Goal: Task Accomplishment & Management: Manage account settings

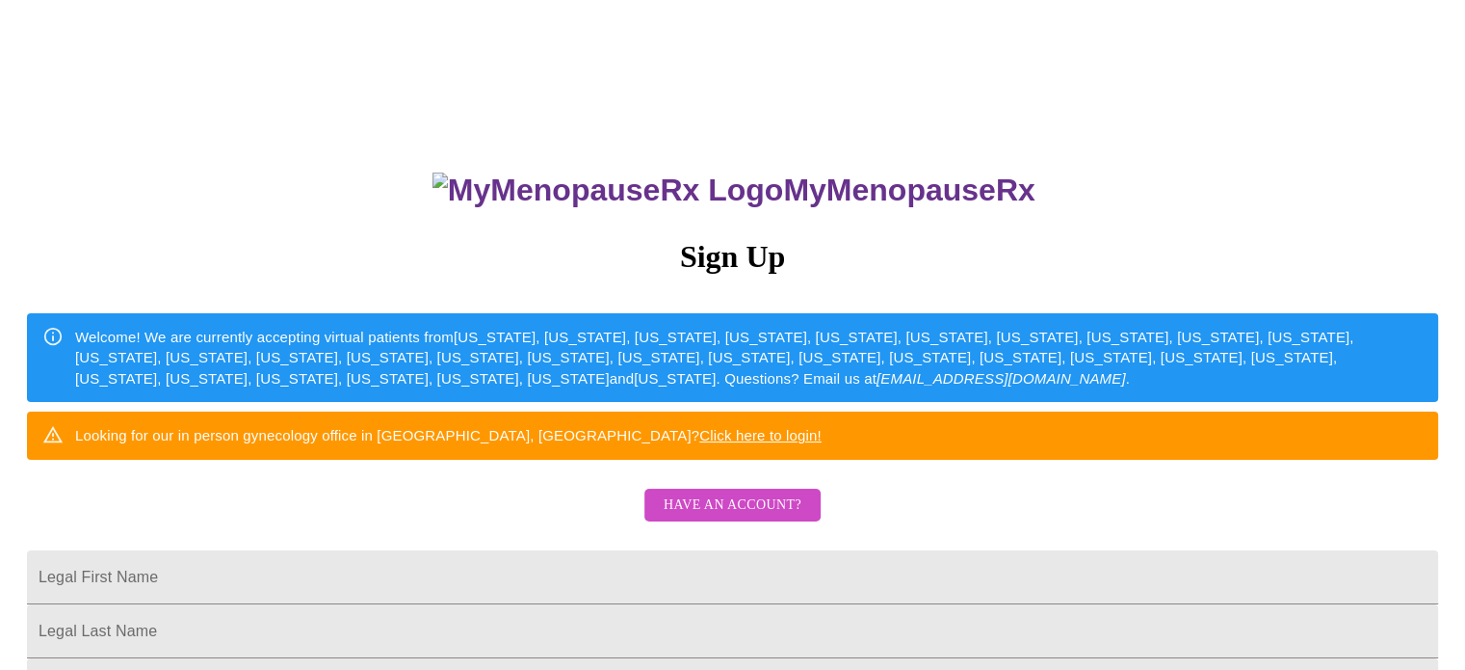
click at [794, 517] on span "Have an account?" at bounding box center [733, 505] width 138 height 24
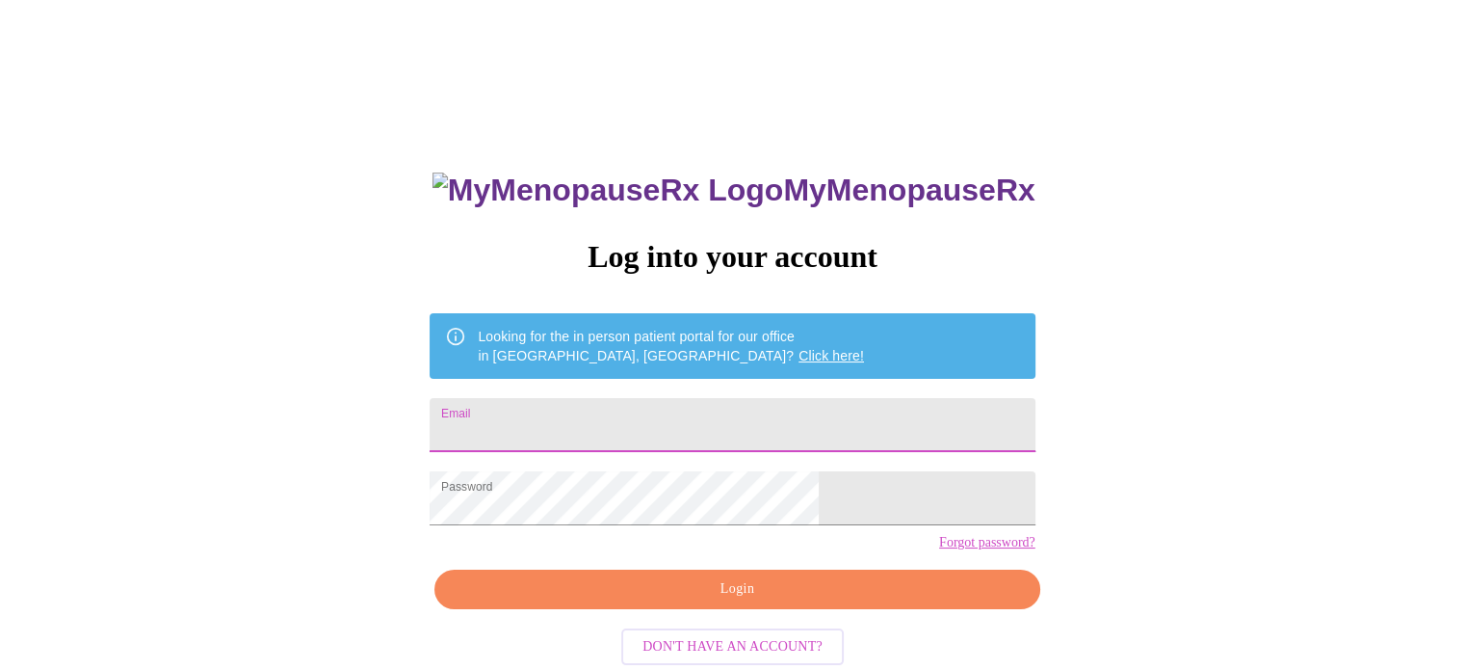
click at [747, 407] on input "Email" at bounding box center [732, 425] width 605 height 54
type input "[EMAIL_ADDRESS][DOMAIN_NAME]"
click at [801, 601] on span "Login" at bounding box center [737, 589] width 561 height 24
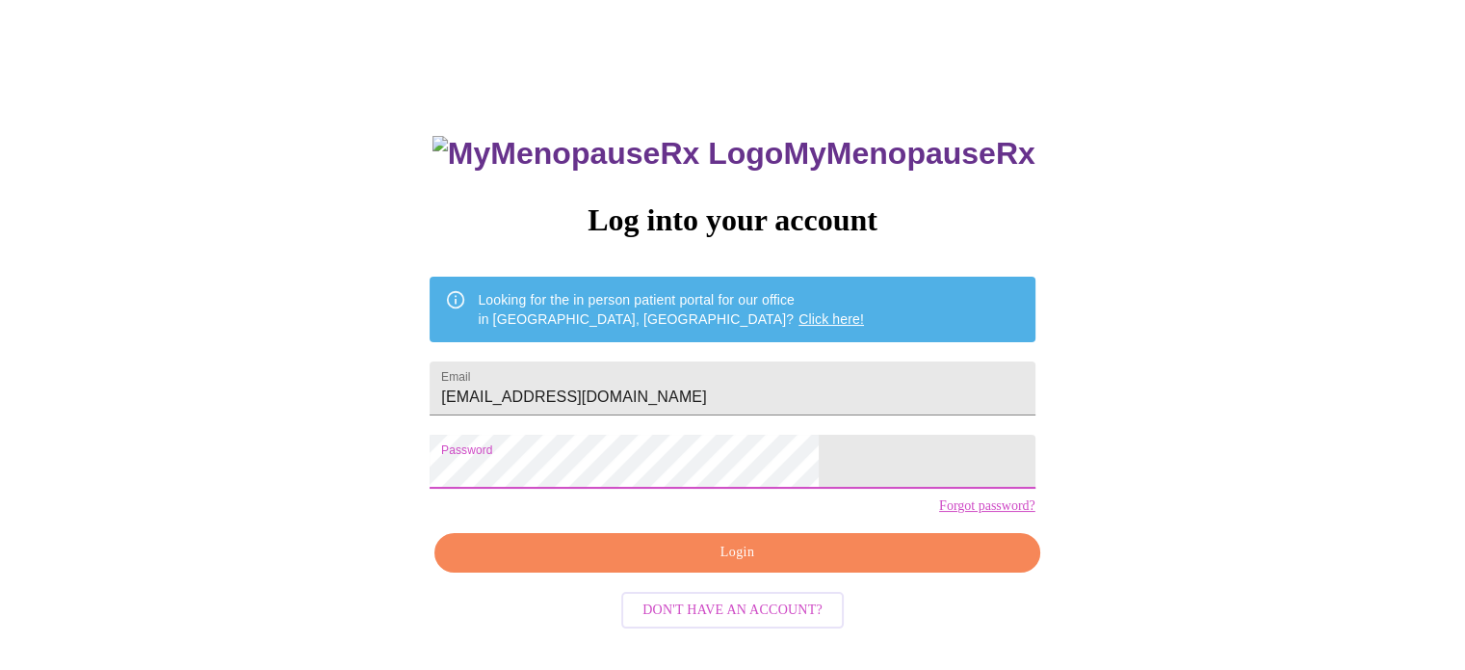
click at [497, 488] on div "MyMenopauseRx Log into your account Looking for the in person patient portal fo…" at bounding box center [733, 372] width 1450 height 803
click at [515, 485] on div "MyMenopauseRx Log into your account Looking for the in person patient portal fo…" at bounding box center [733, 372] width 1450 height 803
click at [1164, 524] on div "MyMenopauseRx Log into your account Looking for the in person patient portal fo…" at bounding box center [733, 372] width 1450 height 803
click at [501, 473] on div "MyMenopauseRx Log into your account Looking for the in person patient portal fo…" at bounding box center [733, 372] width 1450 height 803
drag, startPoint x: 355, startPoint y: 504, endPoint x: 371, endPoint y: 508, distance: 15.9
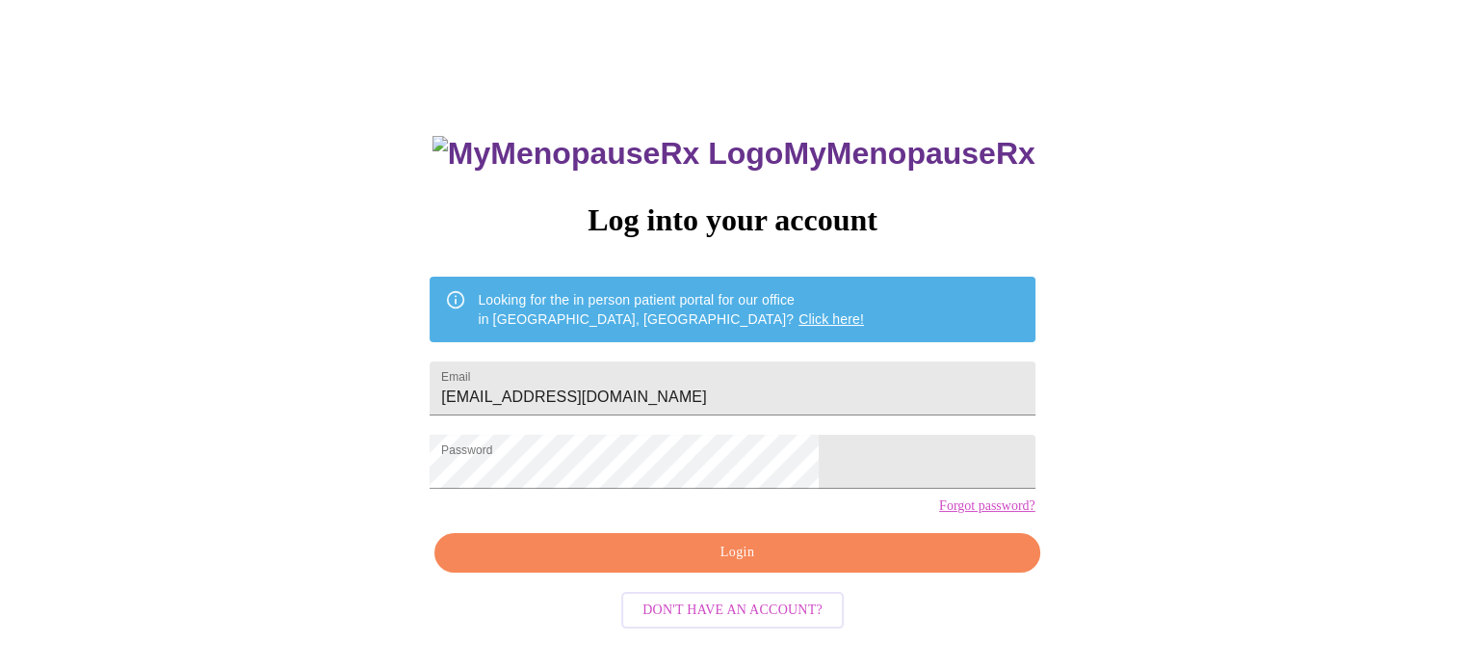
click at [355, 504] on div "MyMenopauseRx Log into your account Looking for the in person patient portal fo…" at bounding box center [733, 372] width 1450 height 803
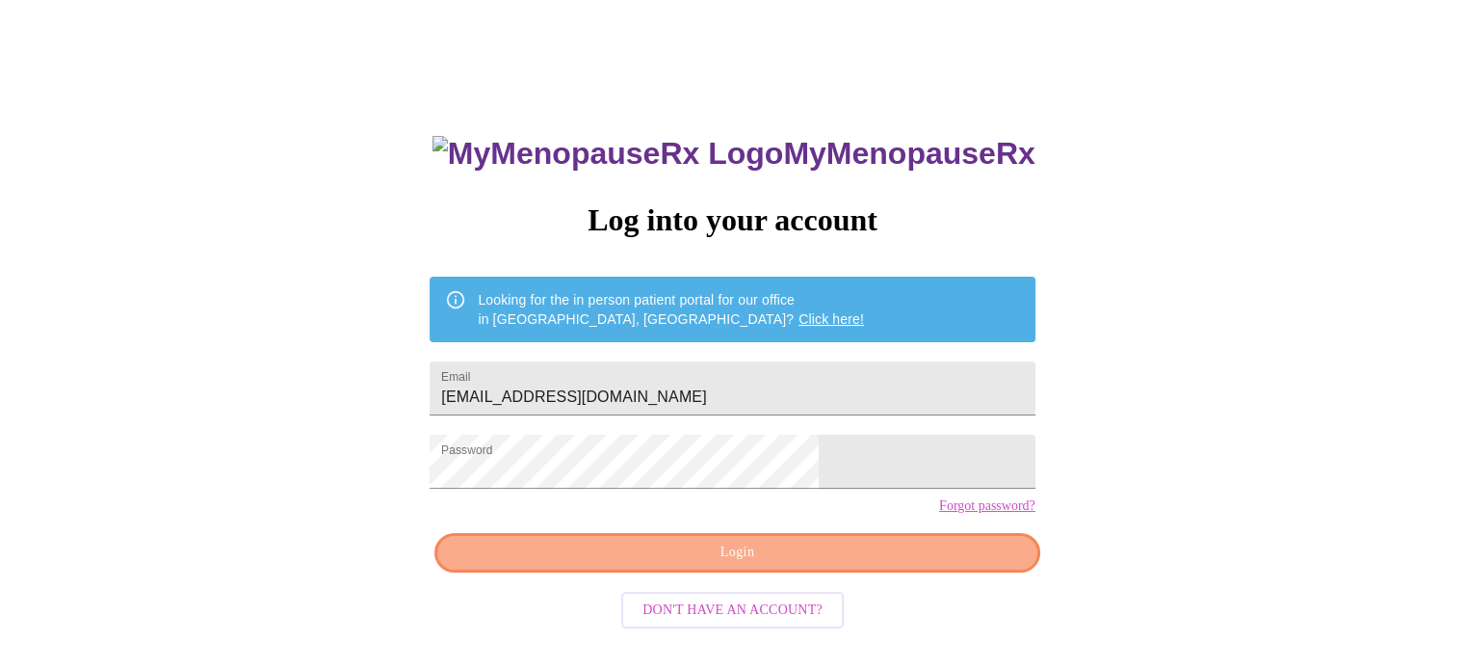
click at [851, 565] on span "Login" at bounding box center [737, 552] width 561 height 24
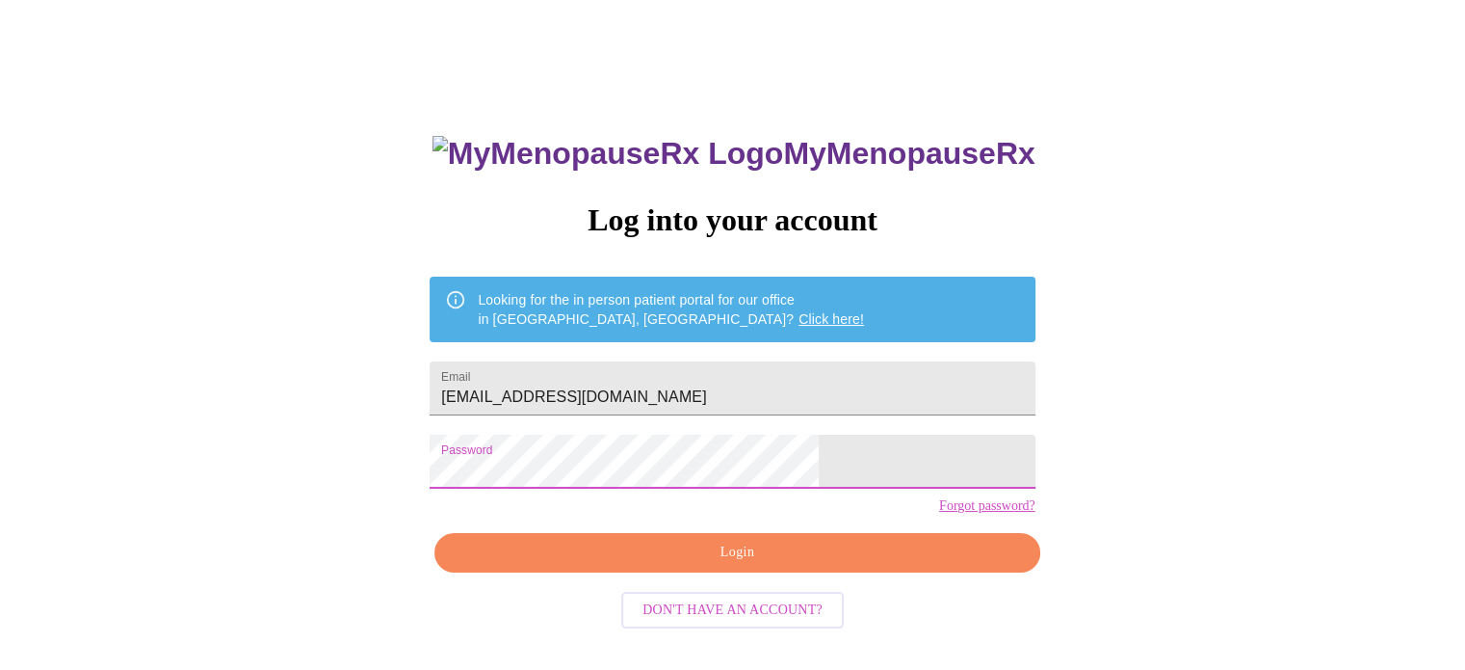
click at [520, 486] on div "MyMenopauseRx Log into your account Looking for the in person patient portal fo…" at bounding box center [731, 440] width 643 height 670
click at [897, 565] on span "Login" at bounding box center [737, 552] width 561 height 24
click at [502, 485] on div "MyMenopauseRx Log into your account Looking for the in person patient portal fo…" at bounding box center [733, 372] width 1450 height 803
click at [574, 565] on span "Login" at bounding box center [737, 552] width 561 height 24
click at [468, 485] on div "MyMenopauseRx Log into your account Looking for the in person patient portal fo…" at bounding box center [733, 372] width 1450 height 803
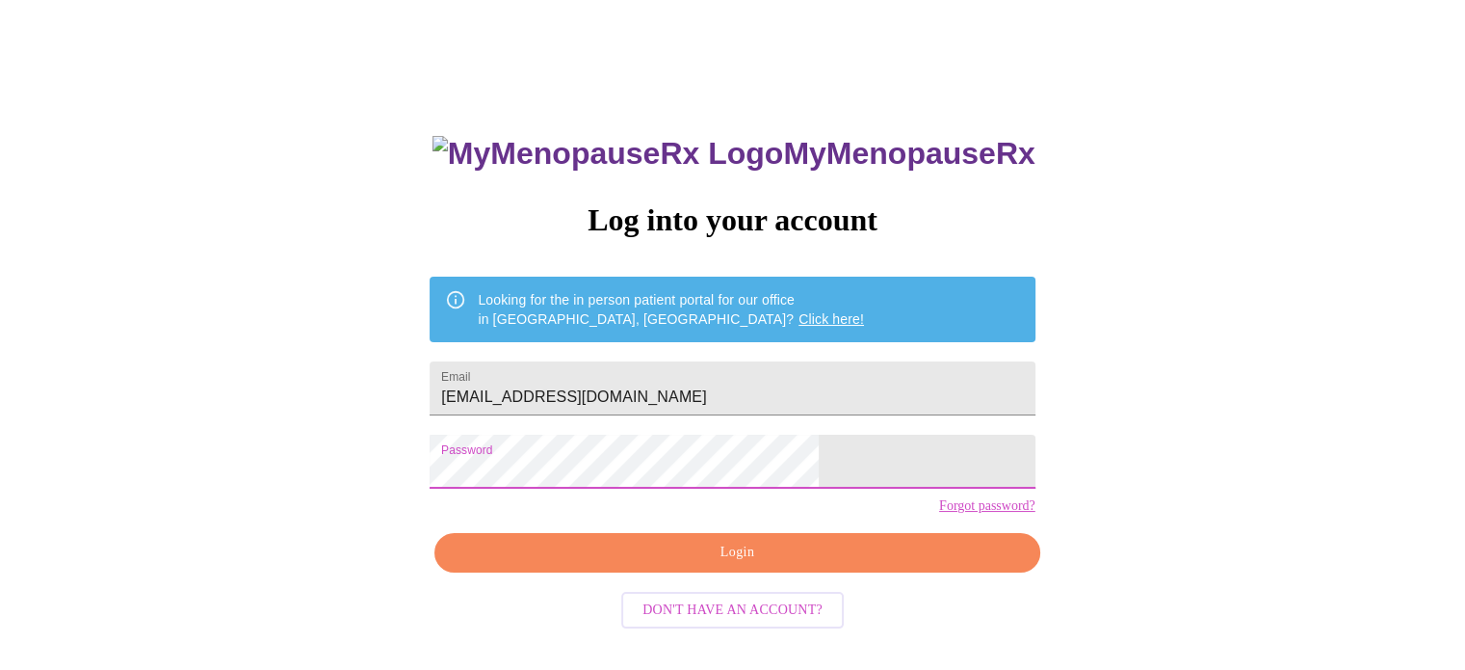
click at [895, 565] on span "Login" at bounding box center [737, 552] width 561 height 24
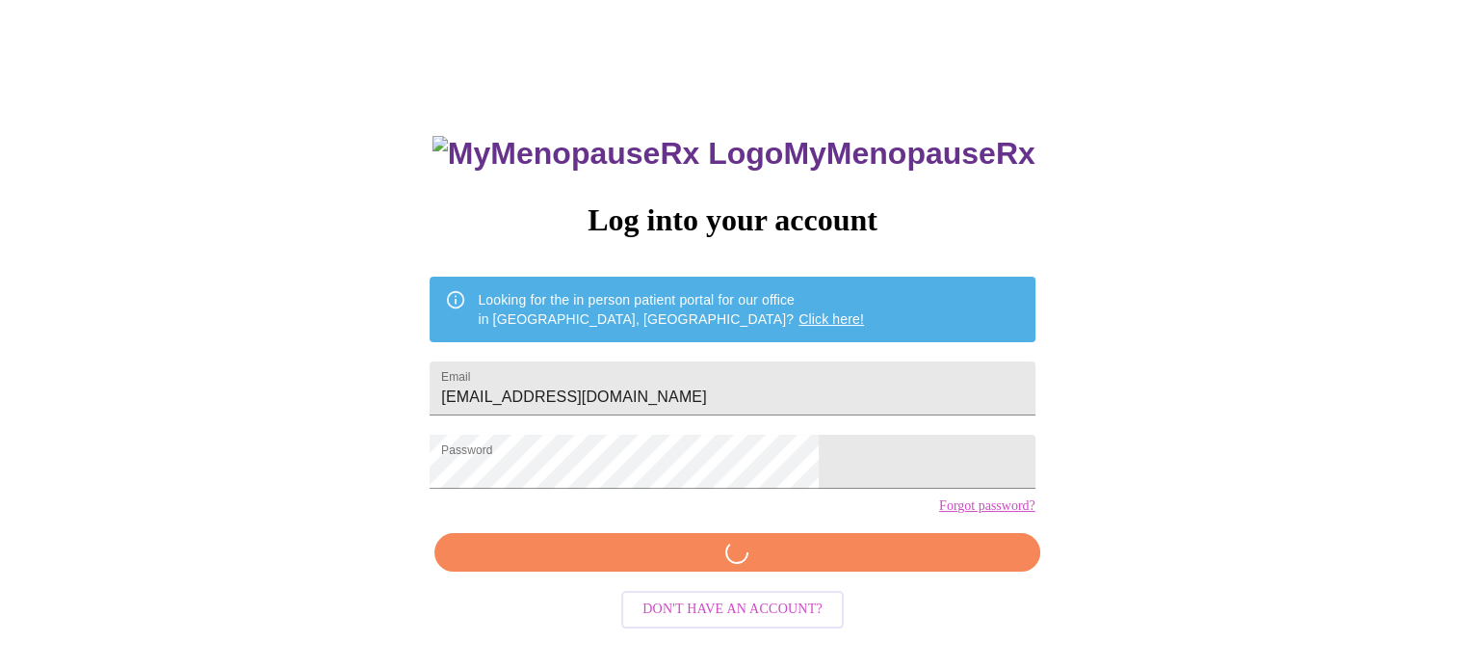
scroll to position [36, 0]
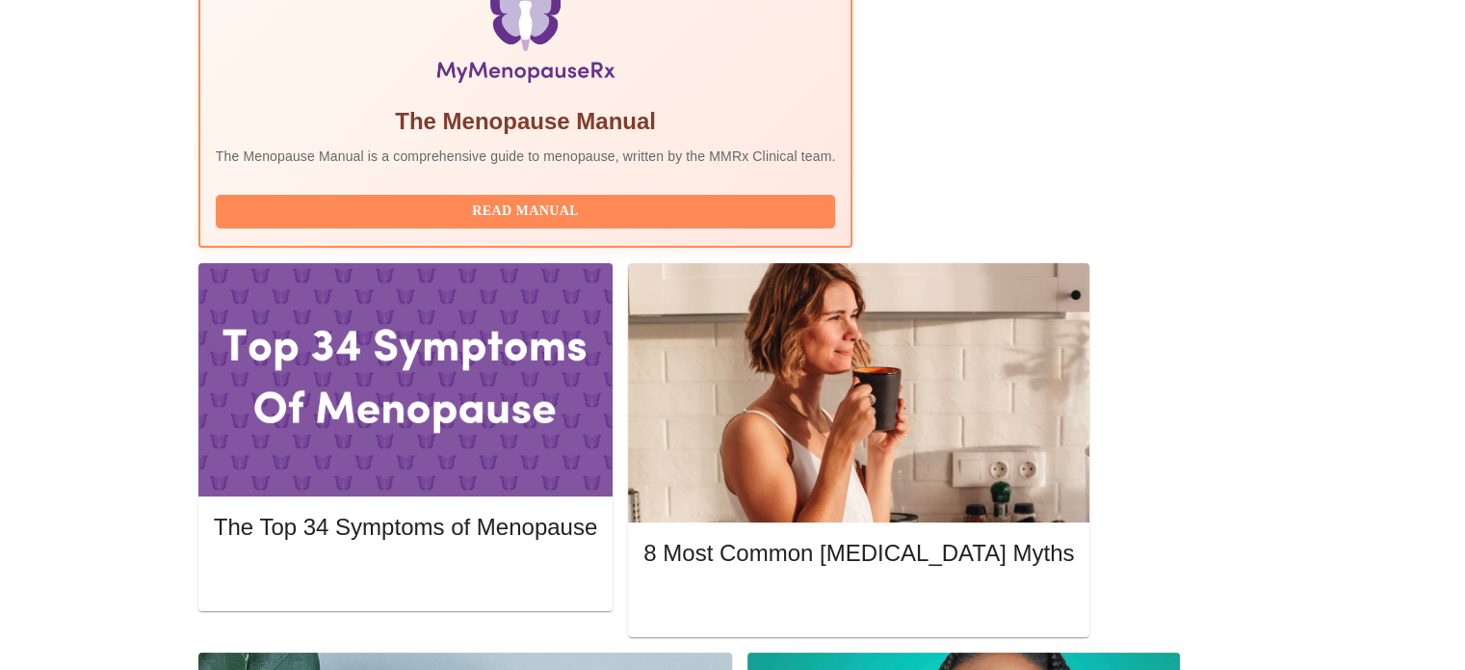
scroll to position [737, 0]
